Goal: Transaction & Acquisition: Obtain resource

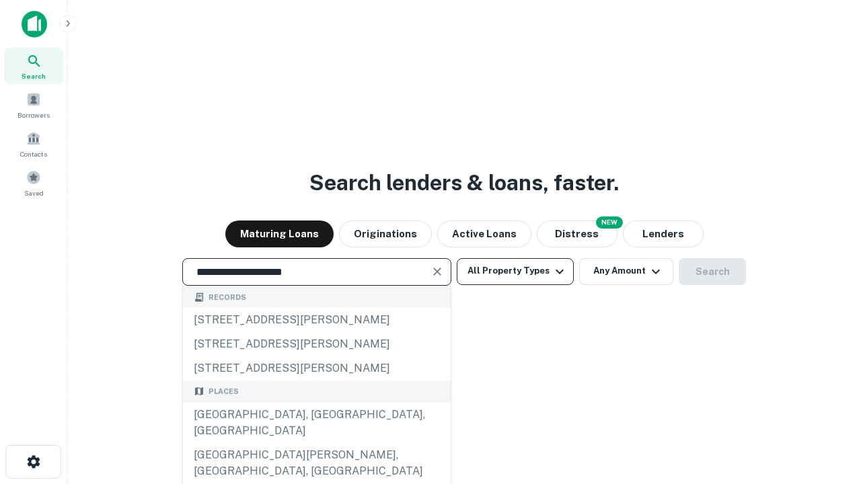
click at [316, 443] on div "[GEOGRAPHIC_DATA], [GEOGRAPHIC_DATA], [GEOGRAPHIC_DATA]" at bounding box center [317, 423] width 268 height 40
click at [515, 271] on button "All Property Types" at bounding box center [515, 271] width 117 height 27
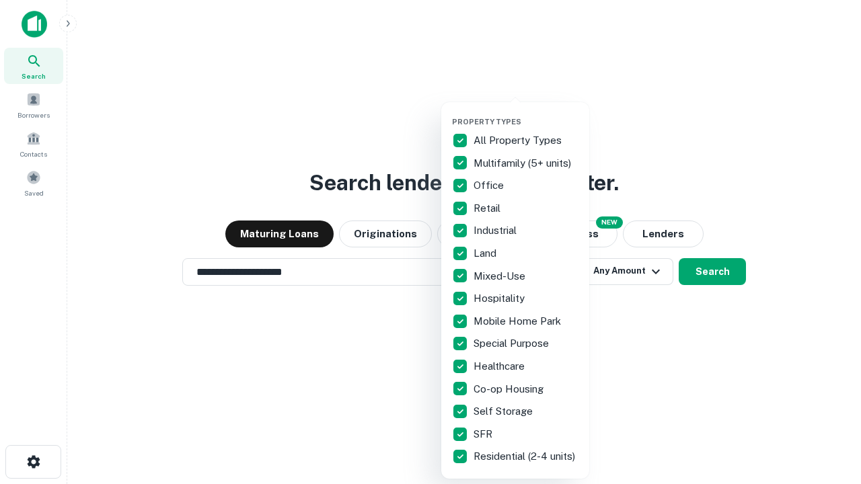
type input "**********"
click at [526, 113] on button "button" at bounding box center [526, 113] width 148 height 1
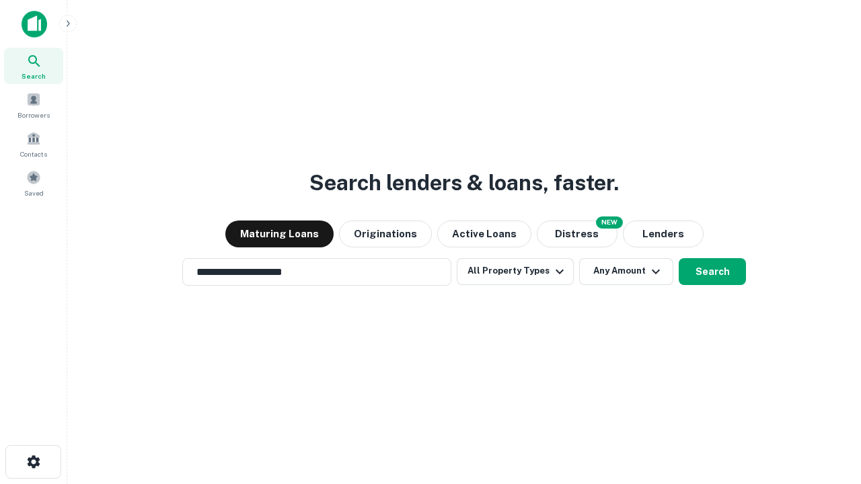
scroll to position [21, 0]
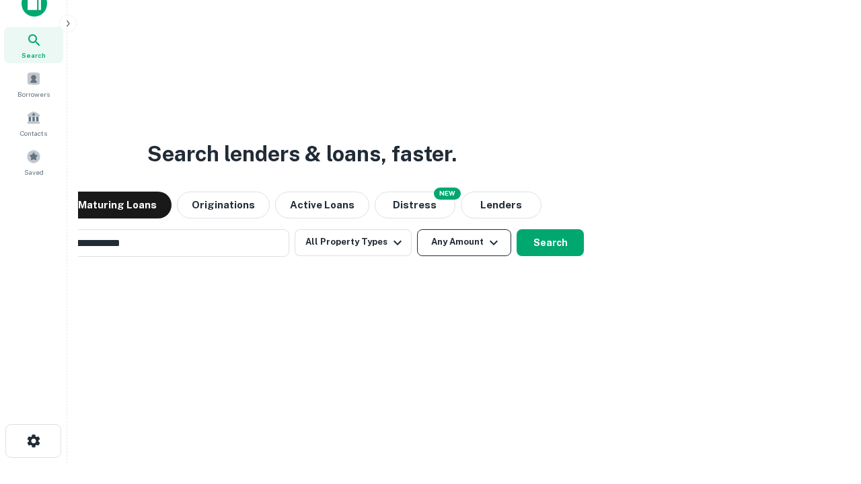
click at [417, 229] on button "Any Amount" at bounding box center [464, 242] width 94 height 27
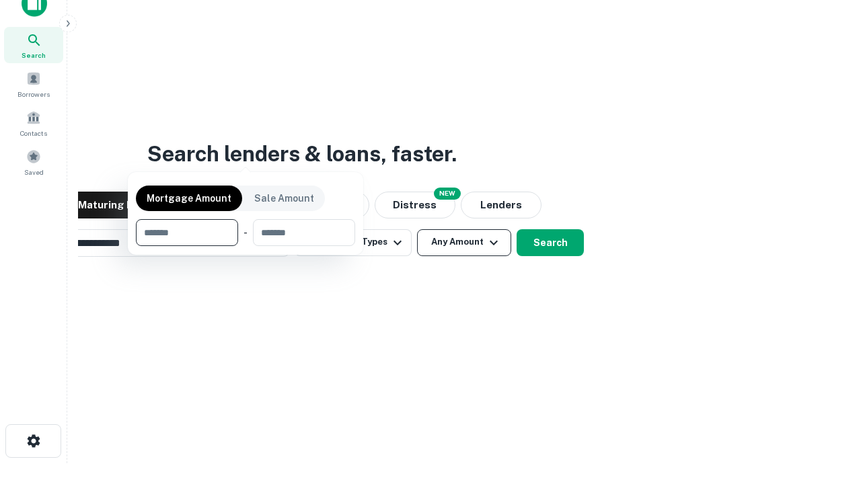
scroll to position [22, 0]
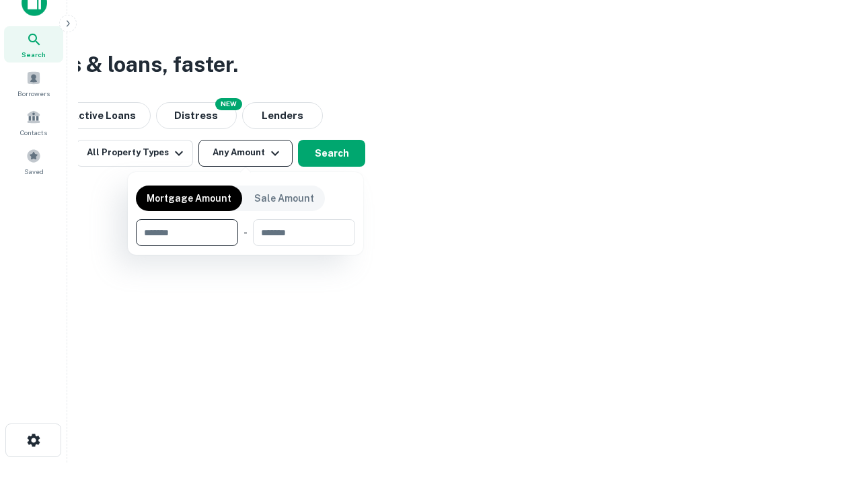
type input "*******"
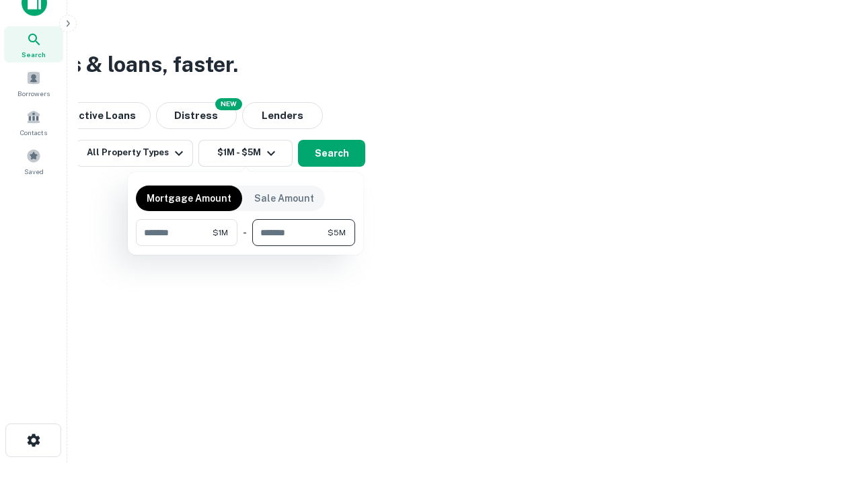
type input "*******"
click at [245, 246] on button "button" at bounding box center [245, 246] width 219 height 1
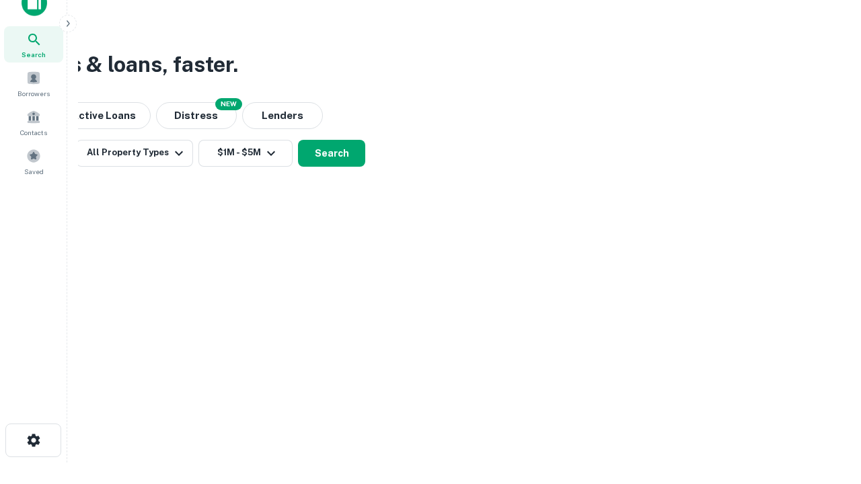
scroll to position [8, 248]
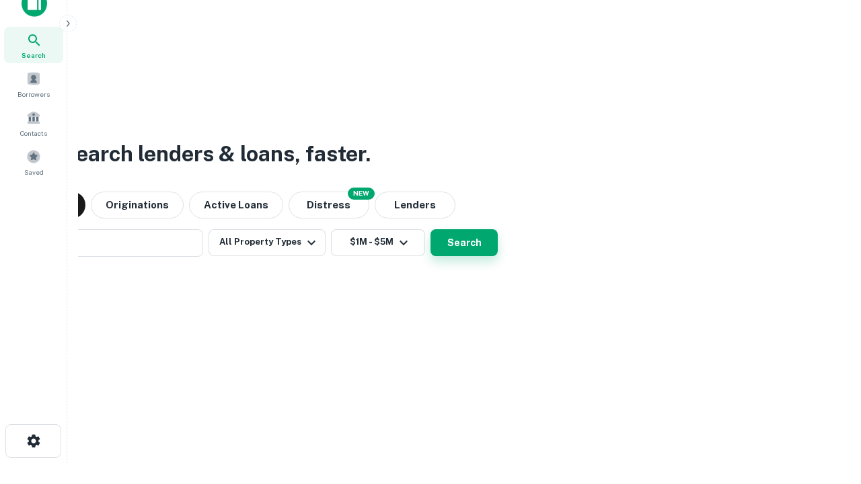
click at [430, 229] on button "Search" at bounding box center [463, 242] width 67 height 27
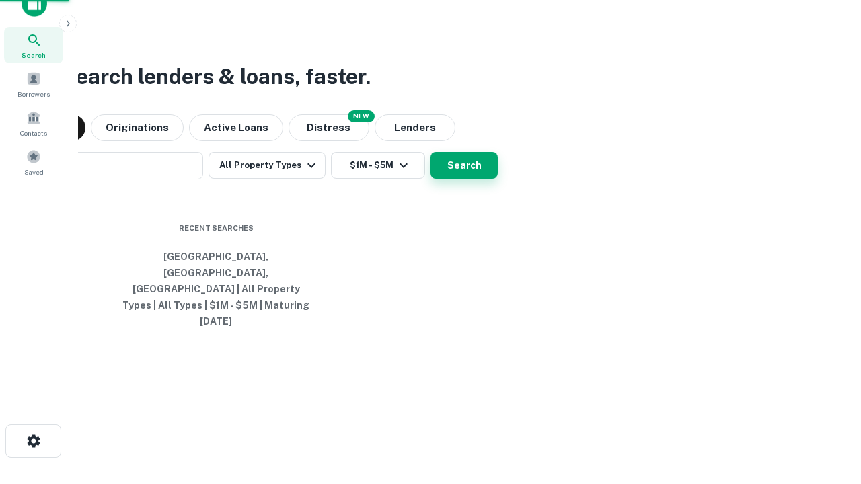
scroll to position [36, 381]
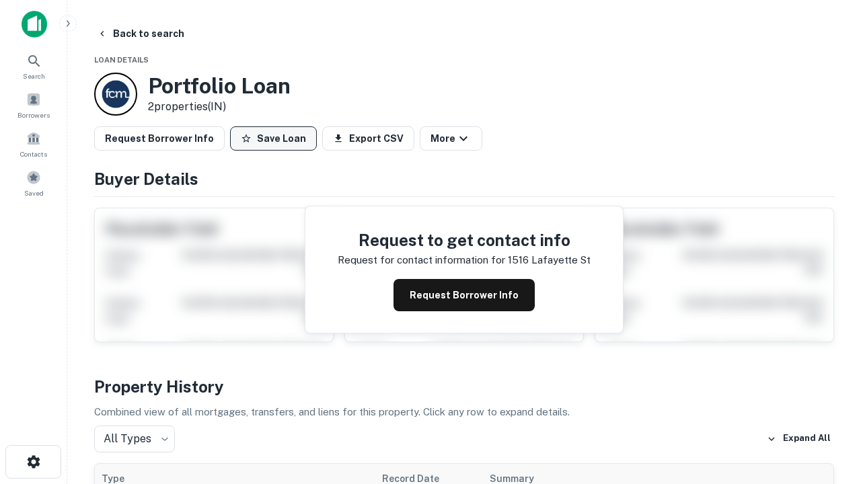
click at [273, 139] on button "Save Loan" at bounding box center [273, 138] width 87 height 24
click at [276, 139] on button "Loan Saved" at bounding box center [276, 138] width 93 height 24
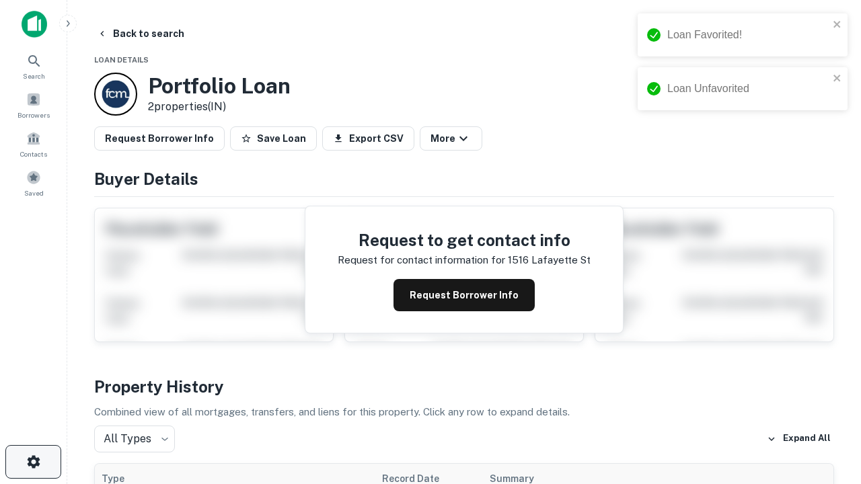
click at [33, 462] on icon "button" at bounding box center [34, 462] width 16 height 16
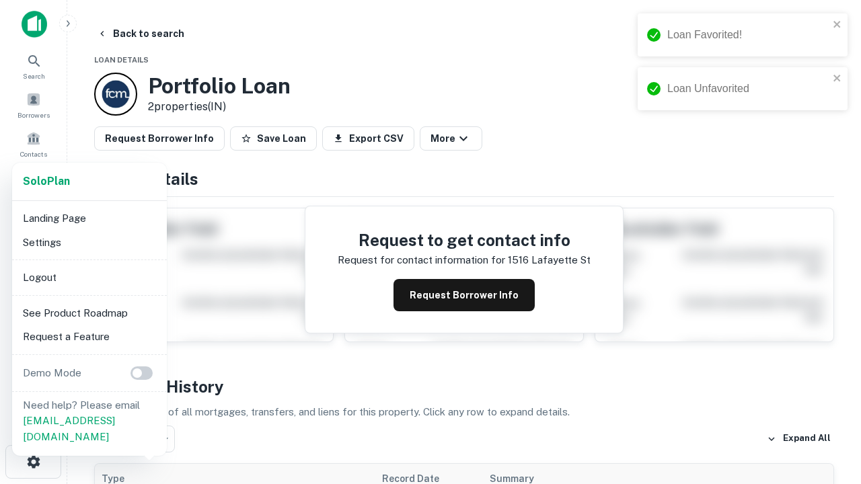
click at [89, 277] on li "Logout" at bounding box center [89, 278] width 144 height 24
